Goal: Information Seeking & Learning: Find specific fact

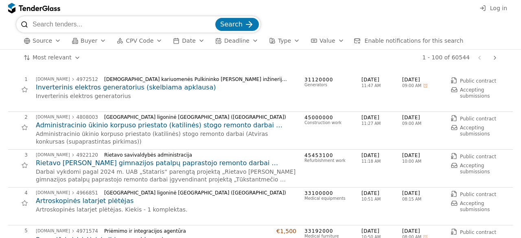
click at [70, 22] on input "search" at bounding box center [123, 24] width 181 height 16
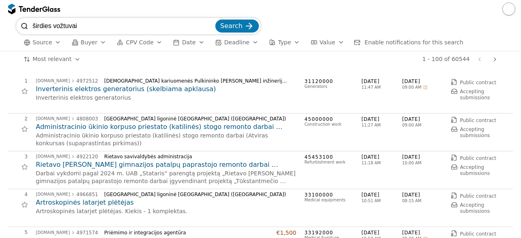
type input "širdies vožtuvai"
click at [253, 24] on div "submit" at bounding box center [249, 26] width 32 height 32
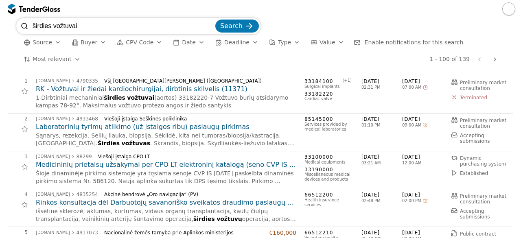
click at [164, 85] on h2 "RK - Vožtuvai ir žiedai kardiochirurgijai, dirbtinis skilvelis (11371)" at bounding box center [166, 89] width 261 height 9
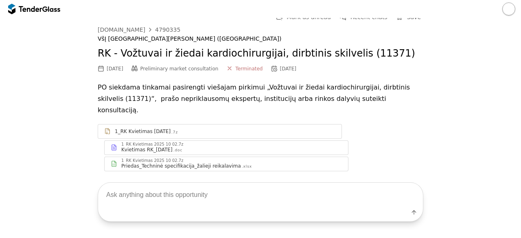
scroll to position [11, 0]
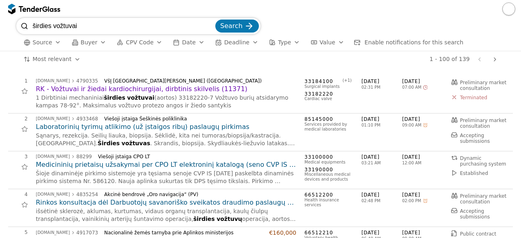
click at [251, 114] on div "2 [DOMAIN_NAME] 4933468 Viešoji įstaiga Šeškinės poliklinika Laboratorinių tyri…" at bounding box center [260, 133] width 505 height 38
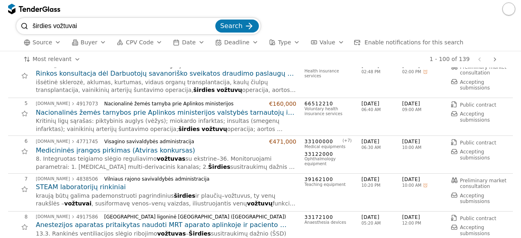
scroll to position [130, 0]
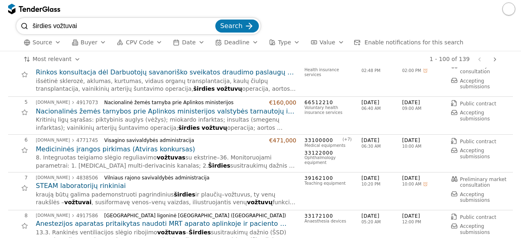
click at [87, 188] on h2 "STEAM laboratorijų rinkiniai" at bounding box center [166, 186] width 261 height 9
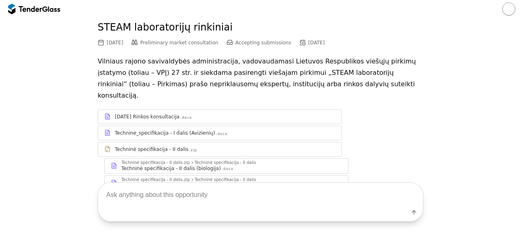
scroll to position [73, 0]
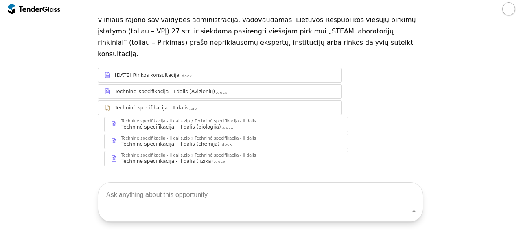
click at [209, 189] on textarea at bounding box center [260, 195] width 325 height 24
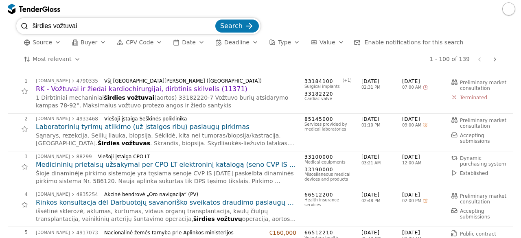
scroll to position [130, 0]
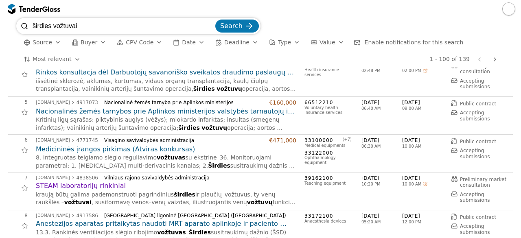
click at [511, 116] on div "# Opportunity Published Deadline 1 [DOMAIN_NAME] 4790335 VšĮ [GEOGRAPHIC_DATA][…" at bounding box center [260, 153] width 521 height 171
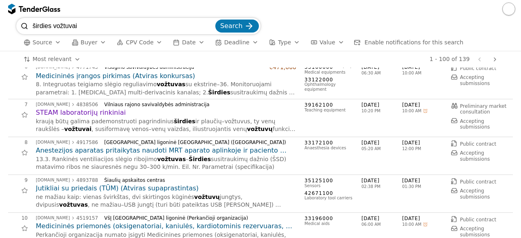
scroll to position [228, 0]
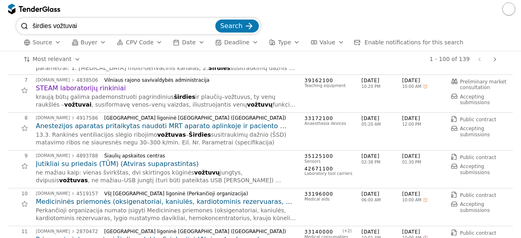
click at [139, 127] on h2 "Anestezijos aparatas pritaikytas naudoti MRT aparato aplinkoje ir paciento gyvy…" at bounding box center [166, 126] width 261 height 9
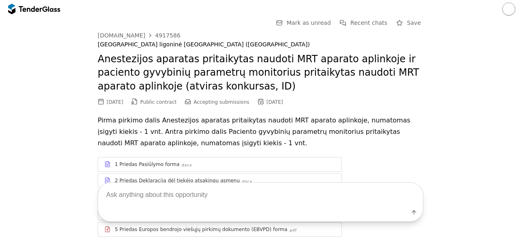
click at [134, 197] on textarea at bounding box center [260, 195] width 325 height 24
type textarea "techninės specifikacijos"
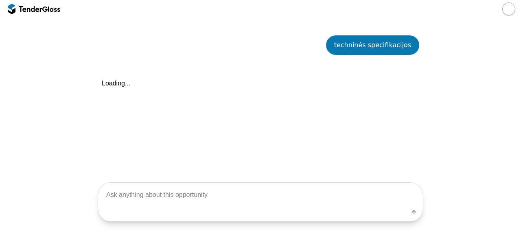
scroll to position [295, 0]
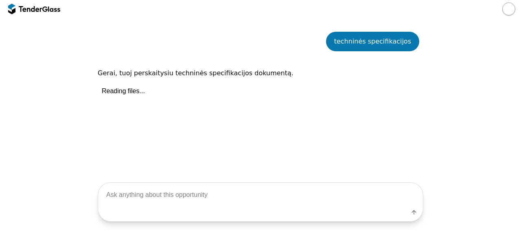
click at [134, 197] on textarea at bounding box center [260, 195] width 325 height 24
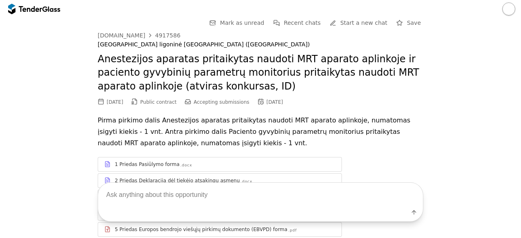
click at [22, 11] on div at bounding box center [30, 8] width 23 height 5
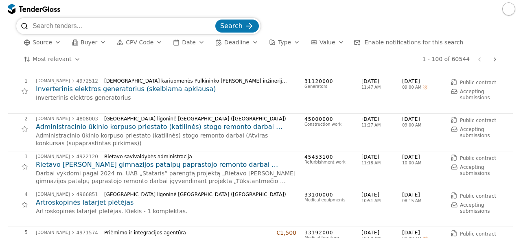
click at [50, 30] on input "search" at bounding box center [123, 26] width 181 height 16
type input "biovita"
click at [236, 26] on span "Search" at bounding box center [231, 26] width 22 height 8
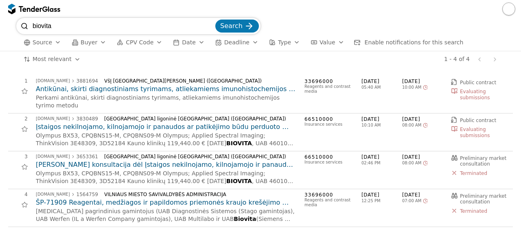
drag, startPoint x: 83, startPoint y: 22, endPoint x: 17, endPoint y: 31, distance: 67.0
click at [17, 31] on div "biovita Search" at bounding box center [138, 26] width 244 height 16
type input "medicininė įranga"
click at [215, 20] on button "Search" at bounding box center [237, 26] width 44 height 13
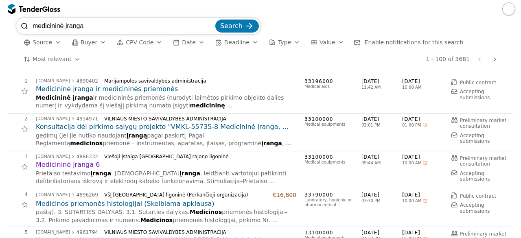
click at [125, 92] on h2 "Medicininė įranga ir medicininės priemonės" at bounding box center [166, 89] width 261 height 9
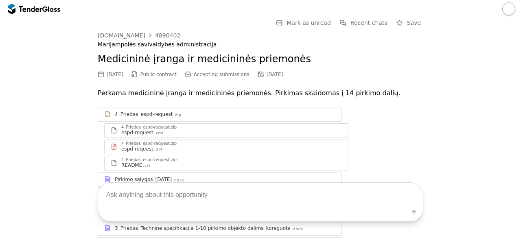
scroll to position [64, 0]
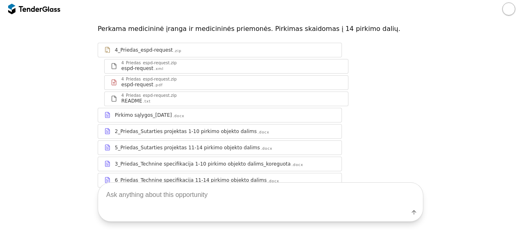
click at [177, 190] on textarea at bounding box center [260, 195] width 325 height 24
type textarea "techninės specifikacijos"
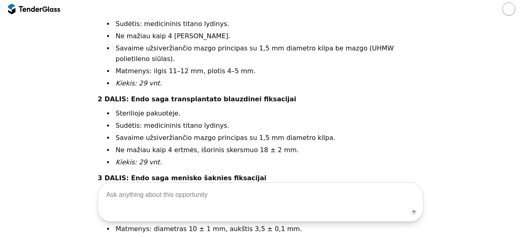
scroll to position [534, 0]
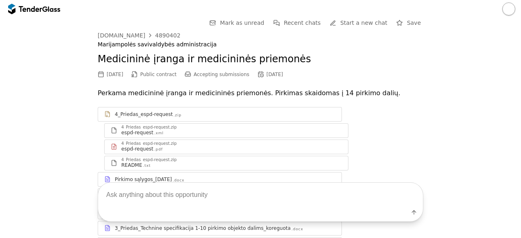
click at [37, 12] on div at bounding box center [34, 8] width 52 height 13
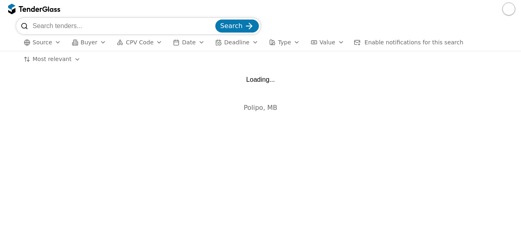
click at [72, 28] on input "search" at bounding box center [123, 26] width 181 height 16
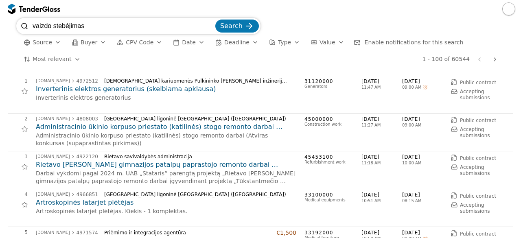
type input "vaizdo stebėjimas"
click at [232, 27] on span "Search" at bounding box center [231, 26] width 22 height 8
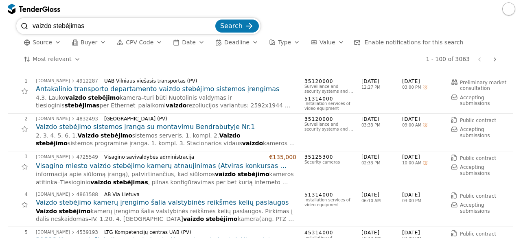
click at [166, 189] on div "4 [DOMAIN_NAME] 4861588 AB Via Lietuva Vaizdo stebėjimo kamerų įrengimo šalia v…" at bounding box center [260, 208] width 505 height 38
click at [117, 125] on h2 "Vaizdo stebėjimo sistemos įranga su montavimu Bendrabutyje Nr.1" at bounding box center [166, 127] width 261 height 9
click at [149, 128] on h2 "Vaizdo stebėjimo sistemos įranga su montavimu Bendrabutyje Nr.1" at bounding box center [166, 127] width 261 height 9
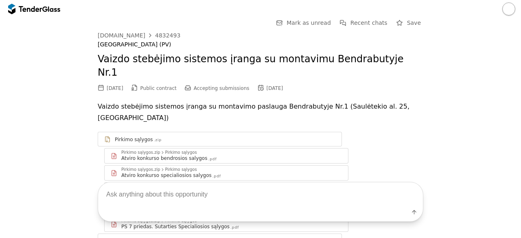
click at [180, 199] on textarea at bounding box center [260, 195] width 325 height 24
type textarea "techninės specifikacijos"
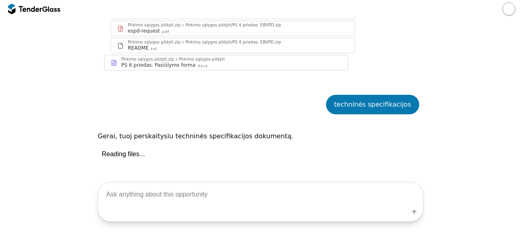
scroll to position [241, 0]
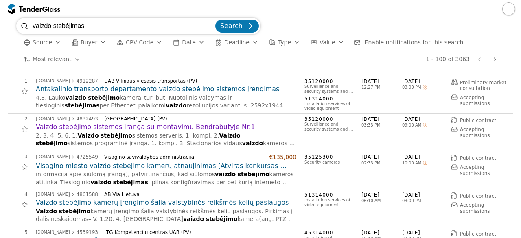
click at [176, 92] on h2 "Antakalinio transporto departamento vaizdo stebėjimo sistemos įrengimas" at bounding box center [166, 89] width 261 height 9
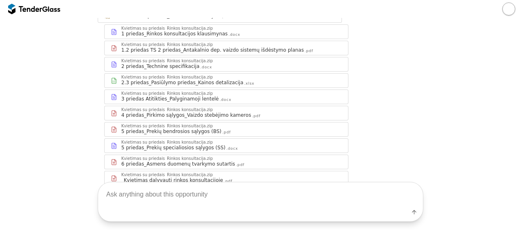
scroll to position [130, 0]
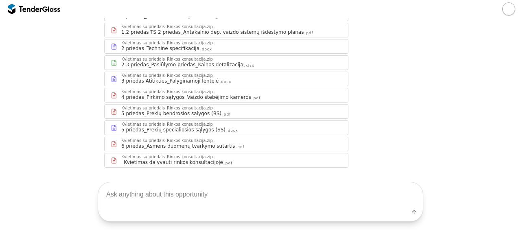
click at [270, 191] on textarea at bounding box center [260, 195] width 325 height 24
type textarea "techninės specifikacijos"
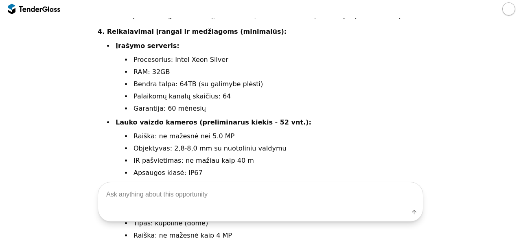
scroll to position [562, 0]
